Goal: Task Accomplishment & Management: Use online tool/utility

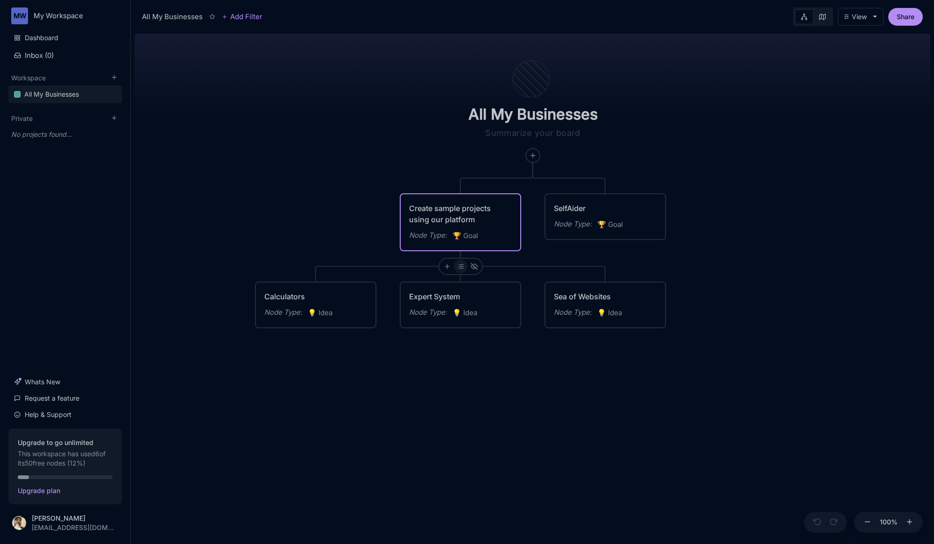
click at [461, 270] on div at bounding box center [461, 267] width 14 height 14
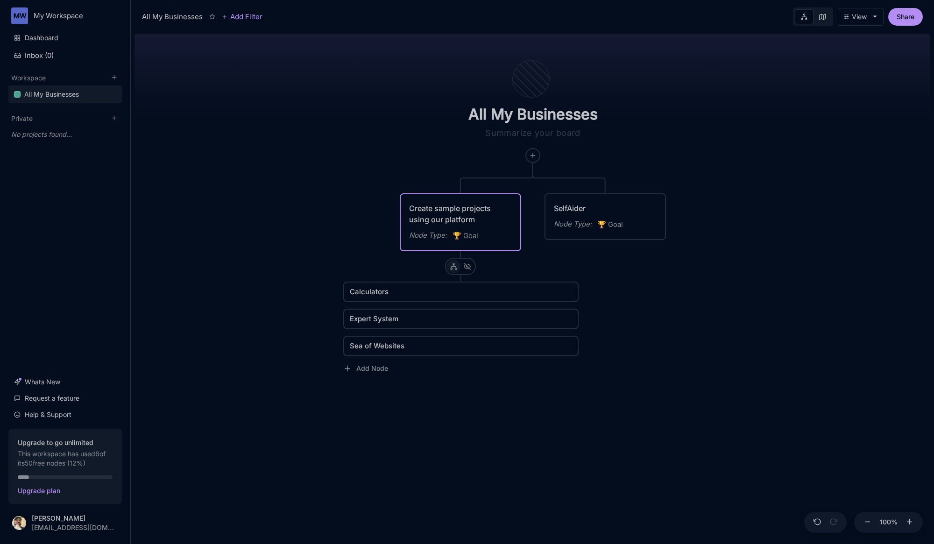
click at [455, 268] on icon at bounding box center [453, 266] width 7 height 7
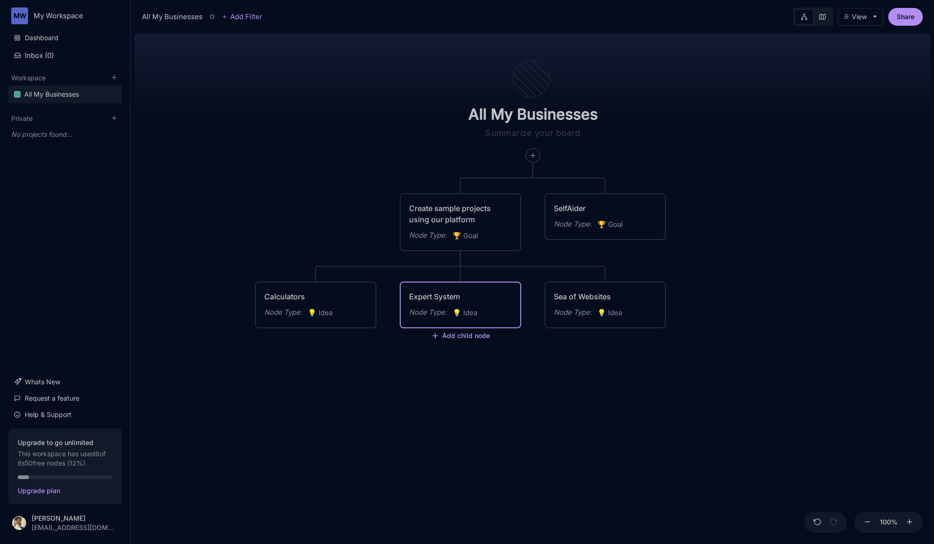
click at [457, 336] on button "Add child node" at bounding box center [460, 336] width 59 height 8
click at [453, 368] on span "🏆 Goal" at bounding box center [443, 367] width 23 height 11
click at [544, 375] on div "All My Businesses Create sample projects using our platform Node Type : 🏆 Goal …" at bounding box center [533, 287] width 796 height 514
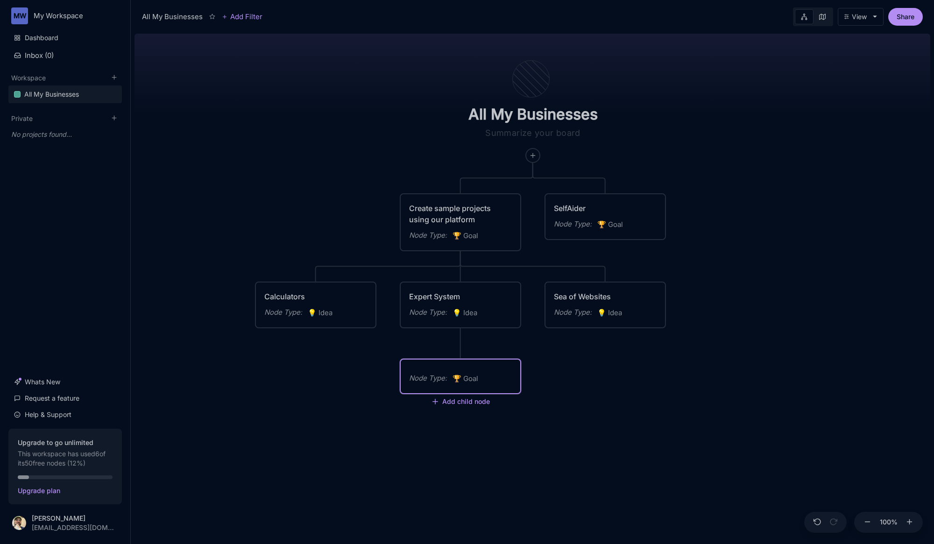
click at [464, 376] on icon "🏆" at bounding box center [458, 378] width 11 height 9
